Goal: Check status: Check status

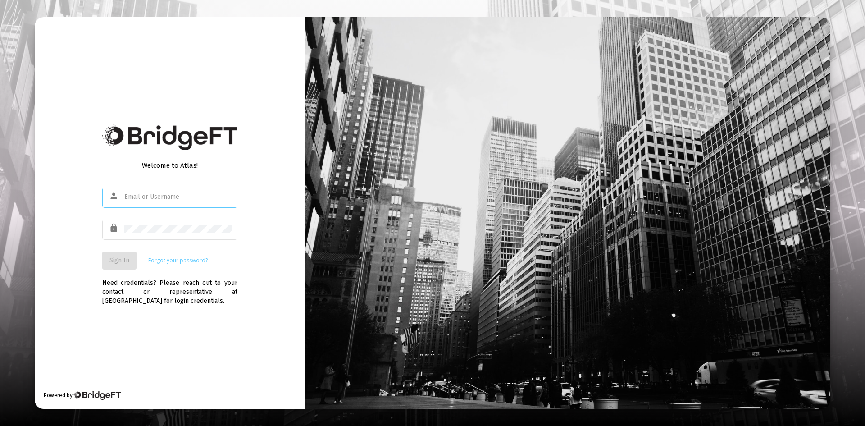
type input "[EMAIL_ADDRESS][DOMAIN_NAME]"
click at [128, 260] on span "Sign In" at bounding box center [119, 260] width 20 height 8
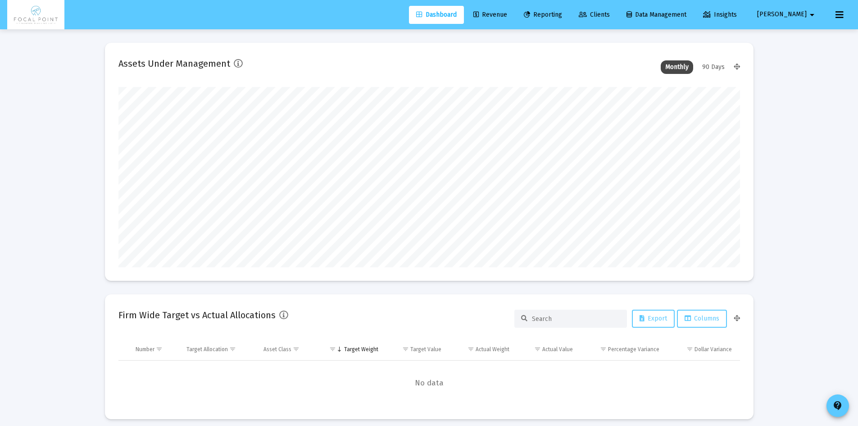
scroll to position [180, 621]
type input "[DATE]"
type input "[EMAIL_ADDRESS][DOMAIN_NAME]"
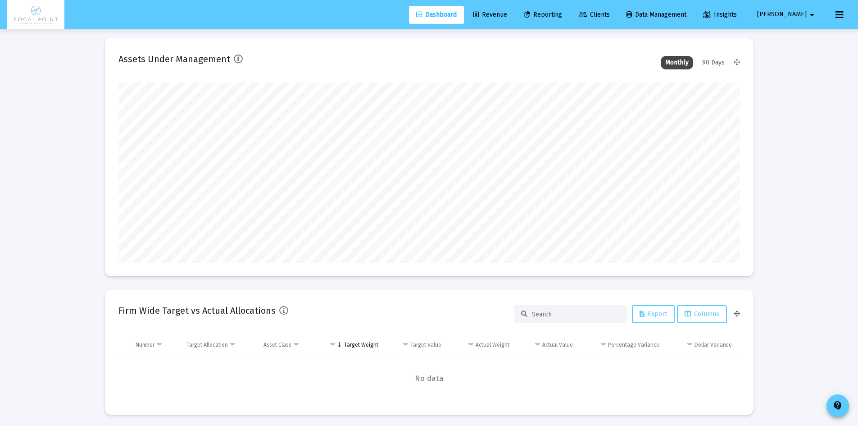
scroll to position [0, 0]
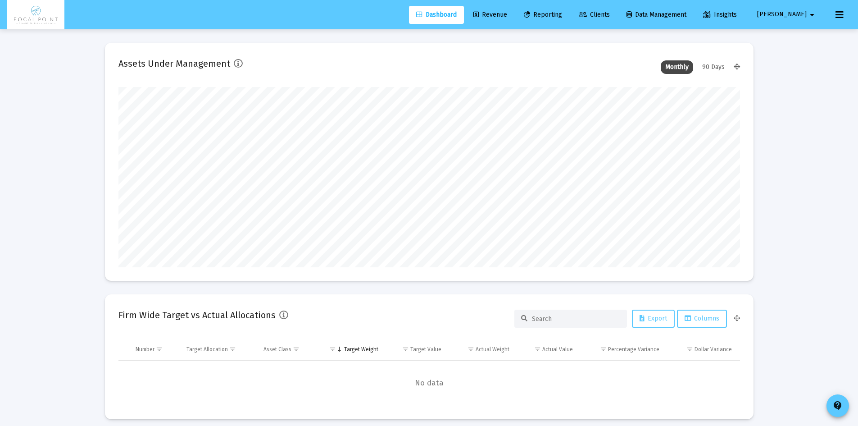
click at [715, 66] on div "90 Days" at bounding box center [714, 67] width 32 height 14
